Goal: Task Accomplishment & Management: Manage account settings

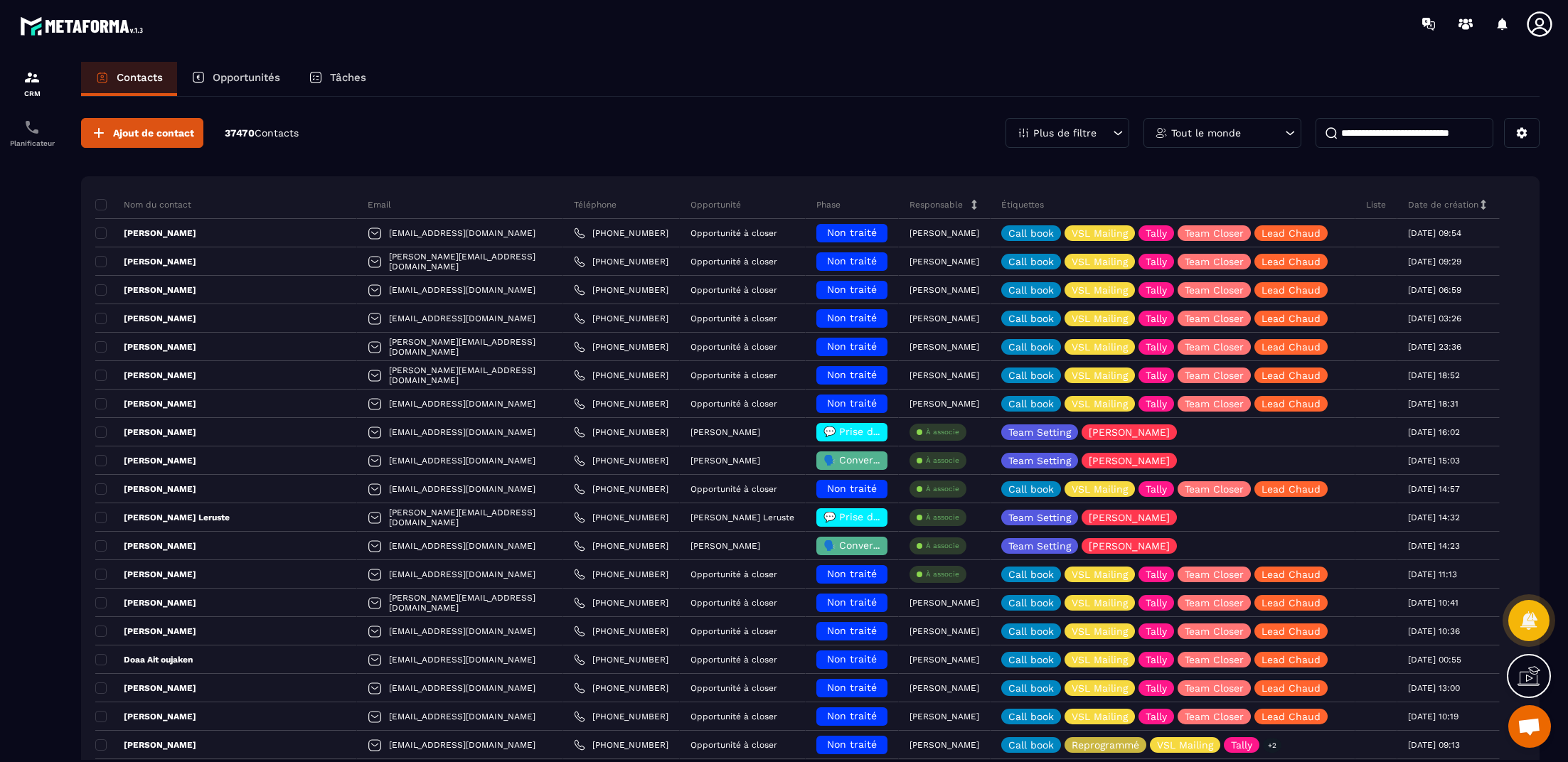
click at [235, 86] on div "Opportunités" at bounding box center [236, 78] width 118 height 34
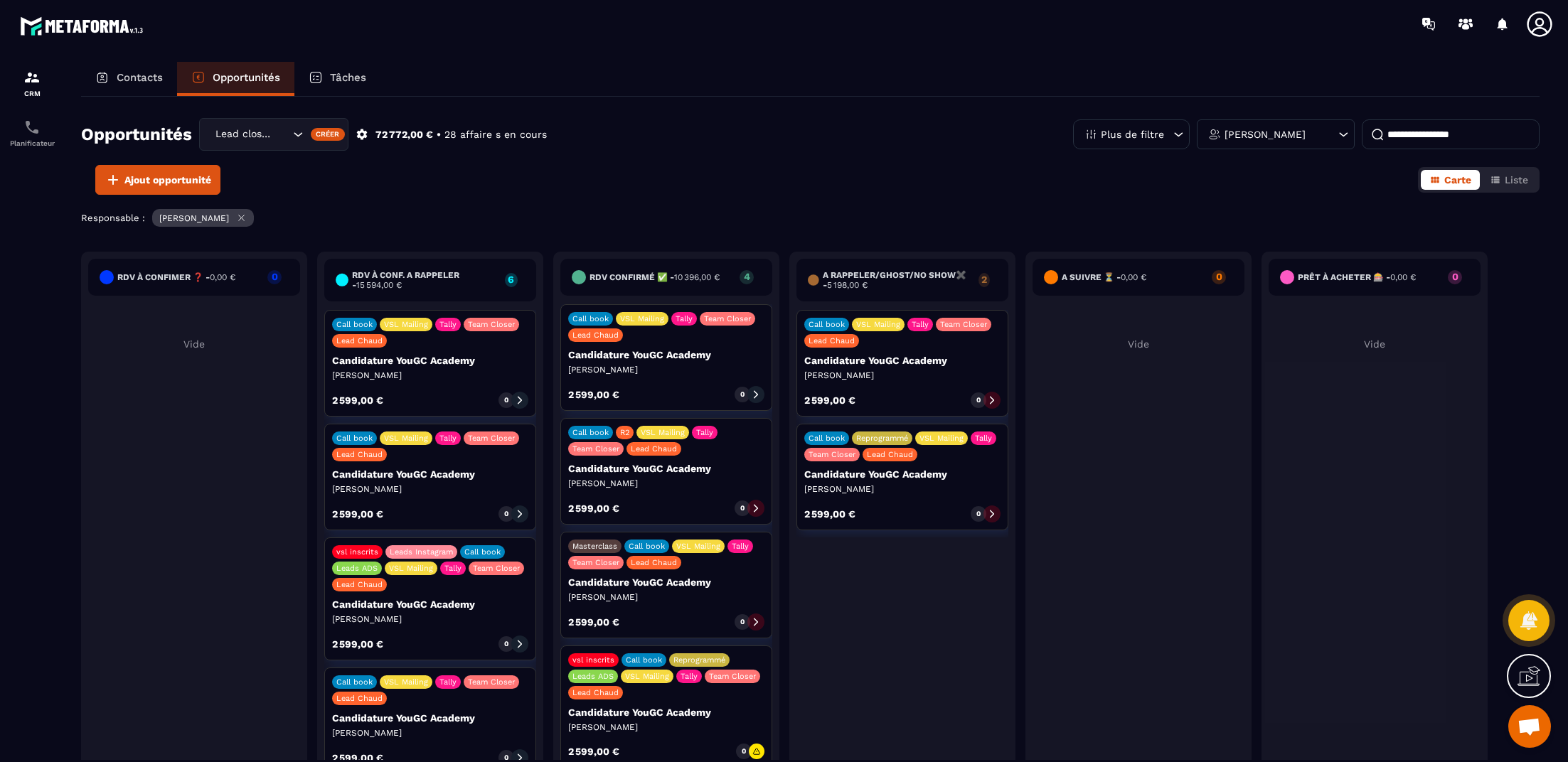
click at [517, 395] on icon at bounding box center [520, 400] width 10 height 10
click at [499, 381] on div "Call book VSL Mailing Tally Team Closer Lead Chaud Candidature YouGC Academy [P…" at bounding box center [430, 363] width 212 height 107
click at [479, 394] on div "2 599,00 € 0" at bounding box center [430, 400] width 196 height 17
click at [494, 405] on div "2 599,00 € 0" at bounding box center [430, 400] width 196 height 17
click at [501, 403] on div "0" at bounding box center [506, 400] width 16 height 16
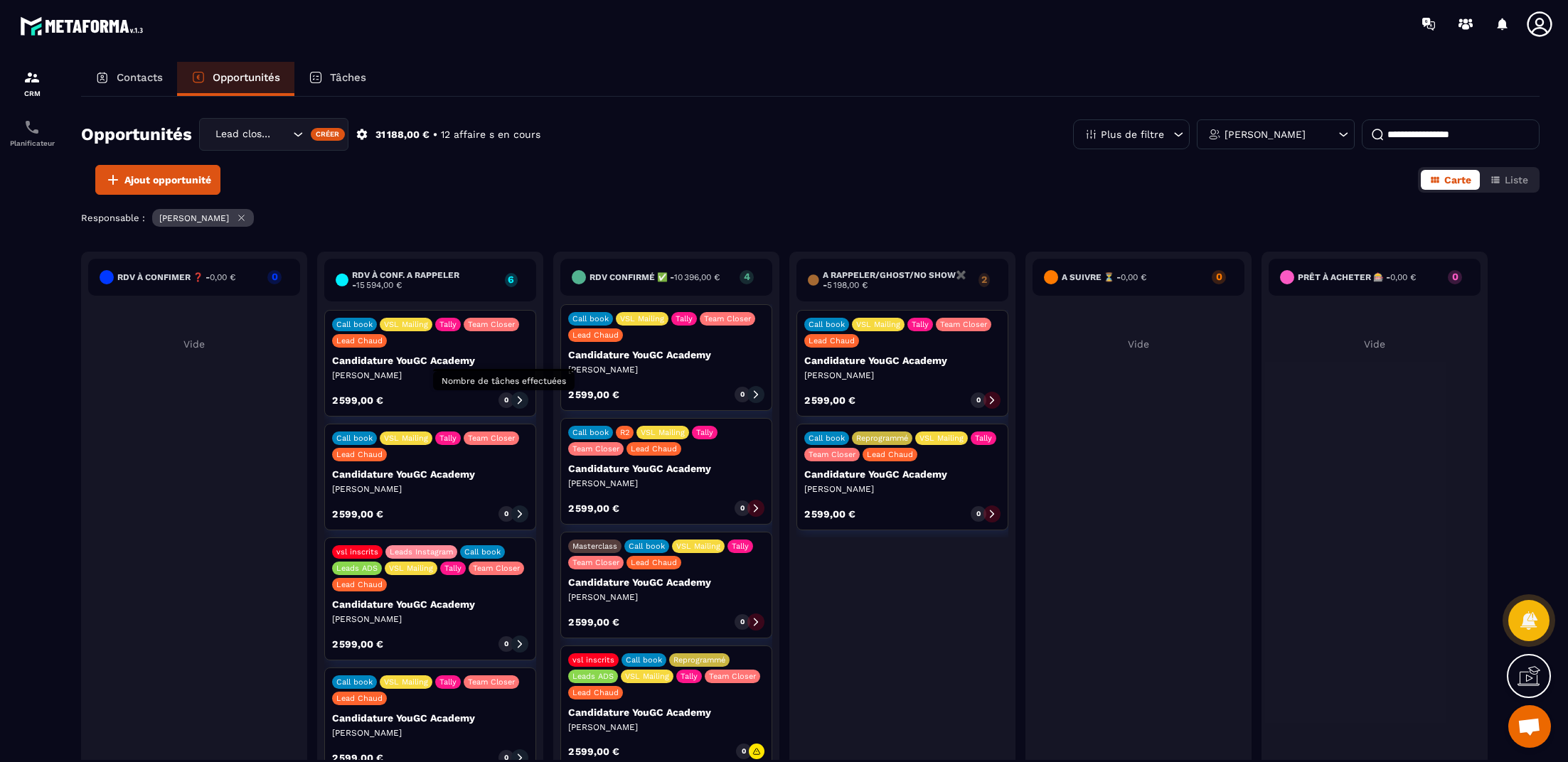
click at [501, 403] on div "0" at bounding box center [506, 400] width 16 height 16
